Goal: Navigation & Orientation: Find specific page/section

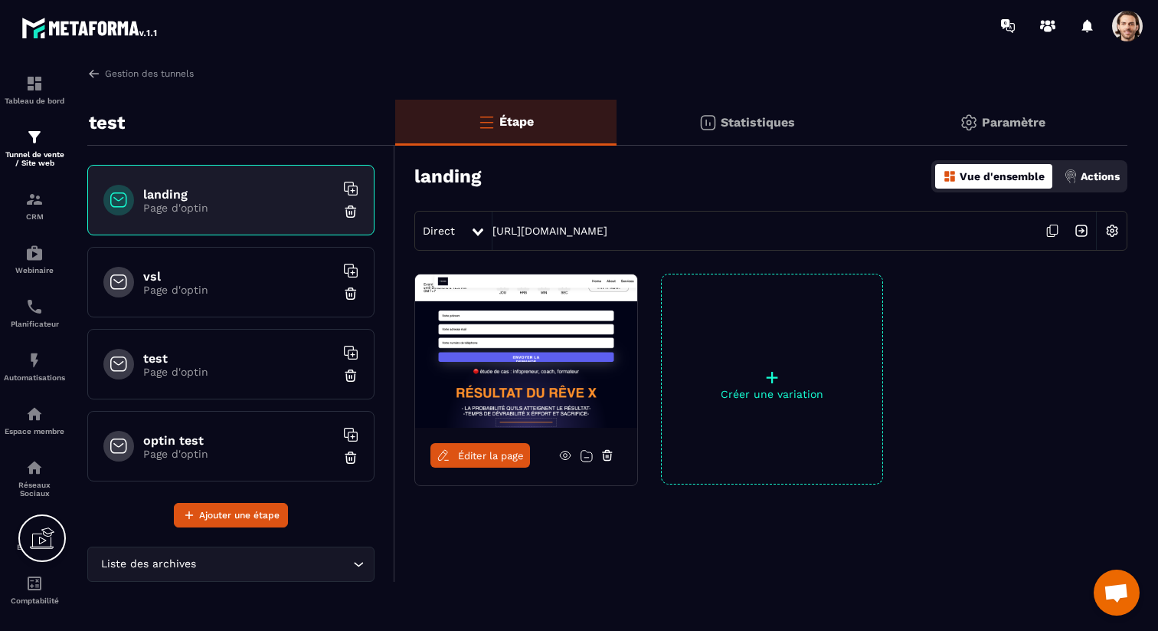
click at [1109, 23] on div at bounding box center [1072, 26] width 158 height 31
click at [1125, 24] on span at bounding box center [1127, 26] width 31 height 31
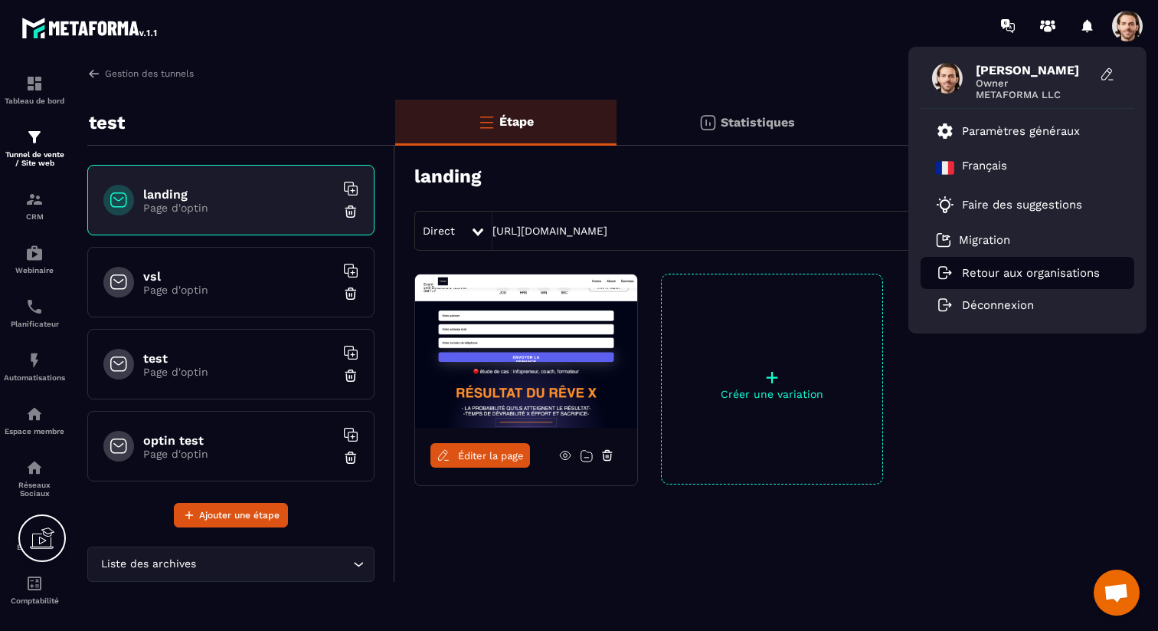
click at [1016, 270] on p "Retour aux organisations" at bounding box center [1031, 273] width 138 height 14
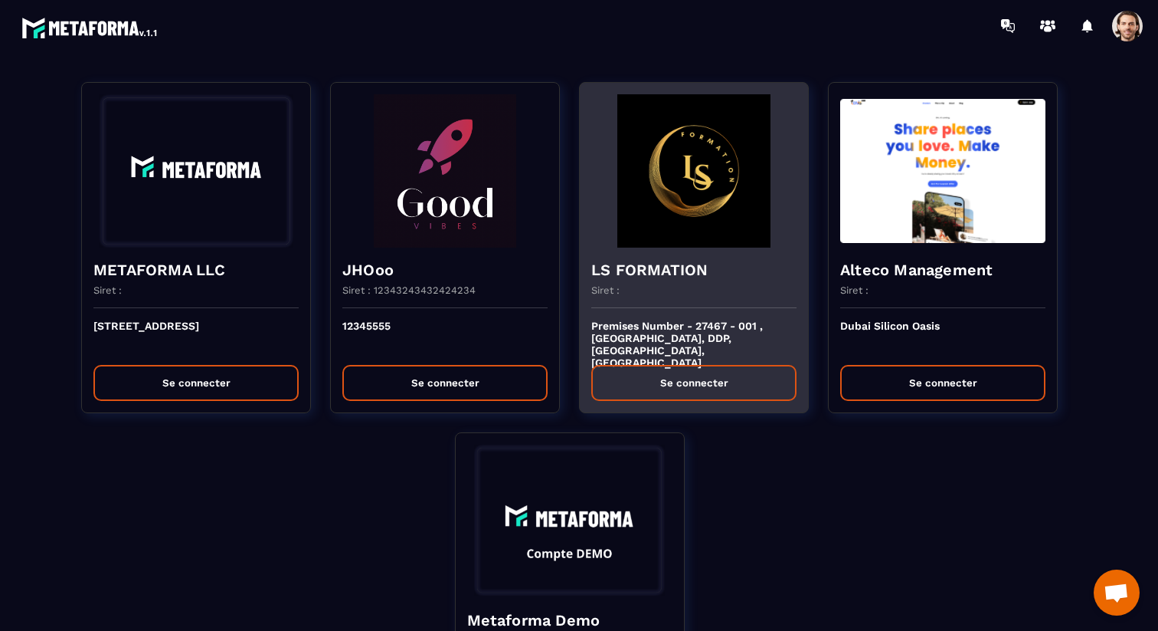
click at [723, 276] on h4 "LS FORMATION" at bounding box center [693, 269] width 205 height 21
